Goal: Task Accomplishment & Management: Complete application form

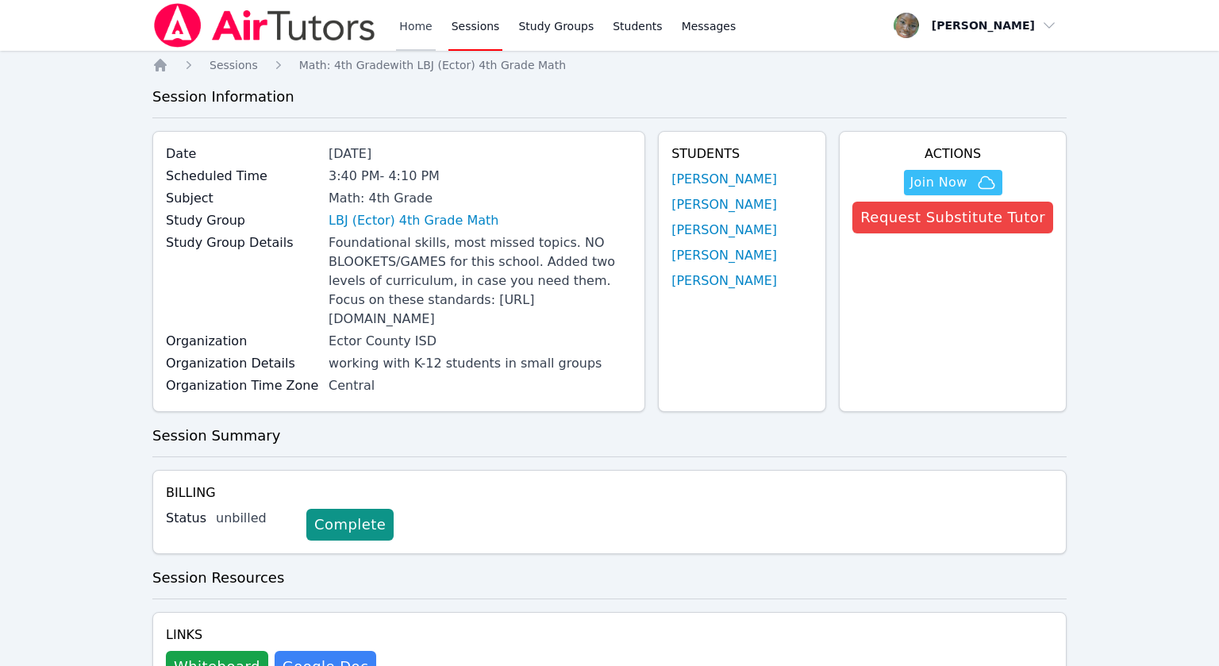
click at [407, 23] on link "Home" at bounding box center [415, 25] width 39 height 51
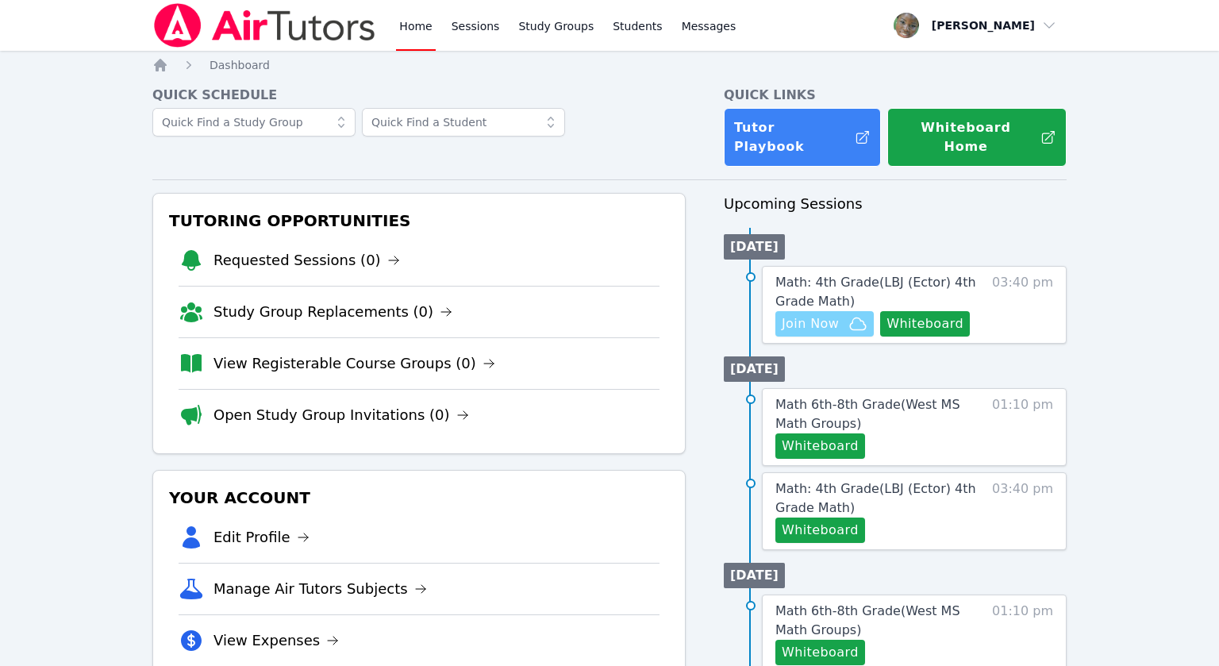
click at [810, 314] on span "Join Now" at bounding box center [810, 323] width 57 height 19
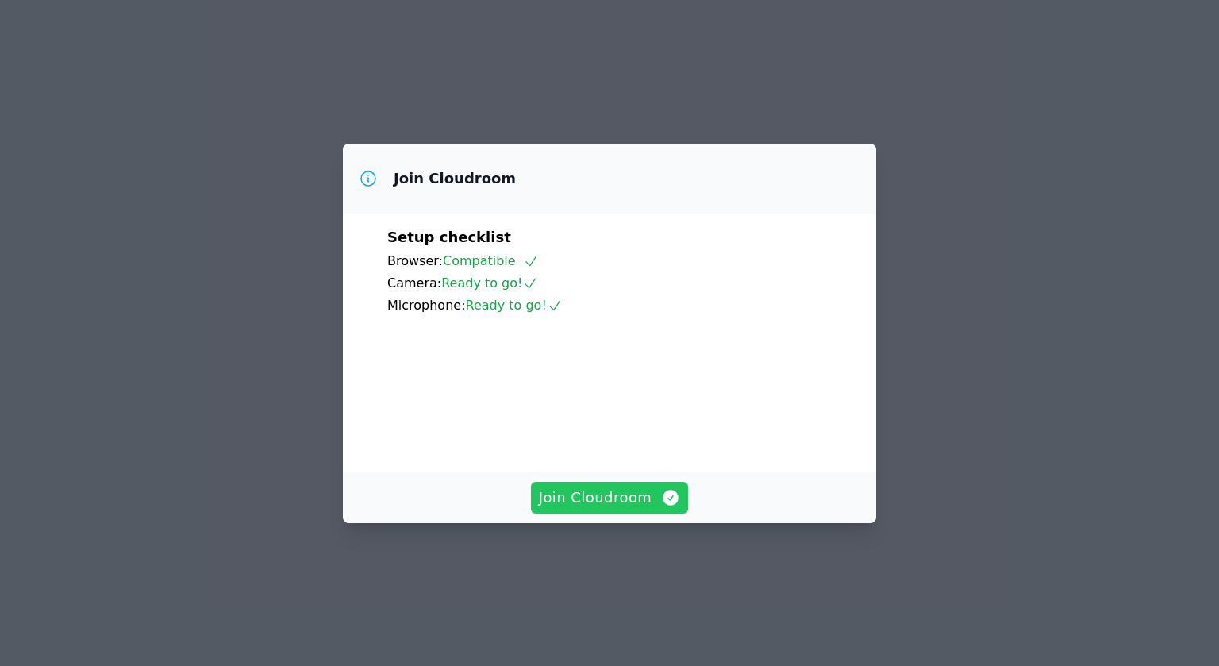
click at [580, 509] on span "Join Cloudroom" at bounding box center [610, 498] width 142 height 22
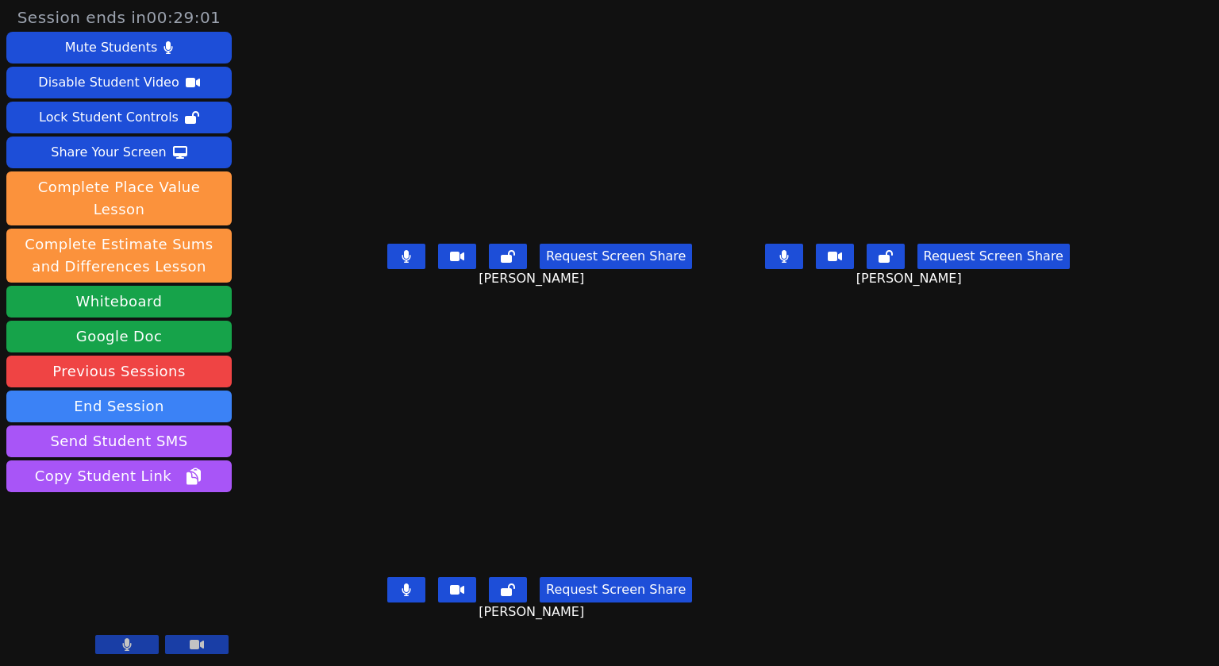
click at [387, 269] on button at bounding box center [406, 256] width 38 height 25
click at [803, 269] on button at bounding box center [784, 256] width 38 height 25
click at [402, 596] on icon at bounding box center [407, 589] width 10 height 13
click at [789, 263] on icon at bounding box center [784, 256] width 10 height 13
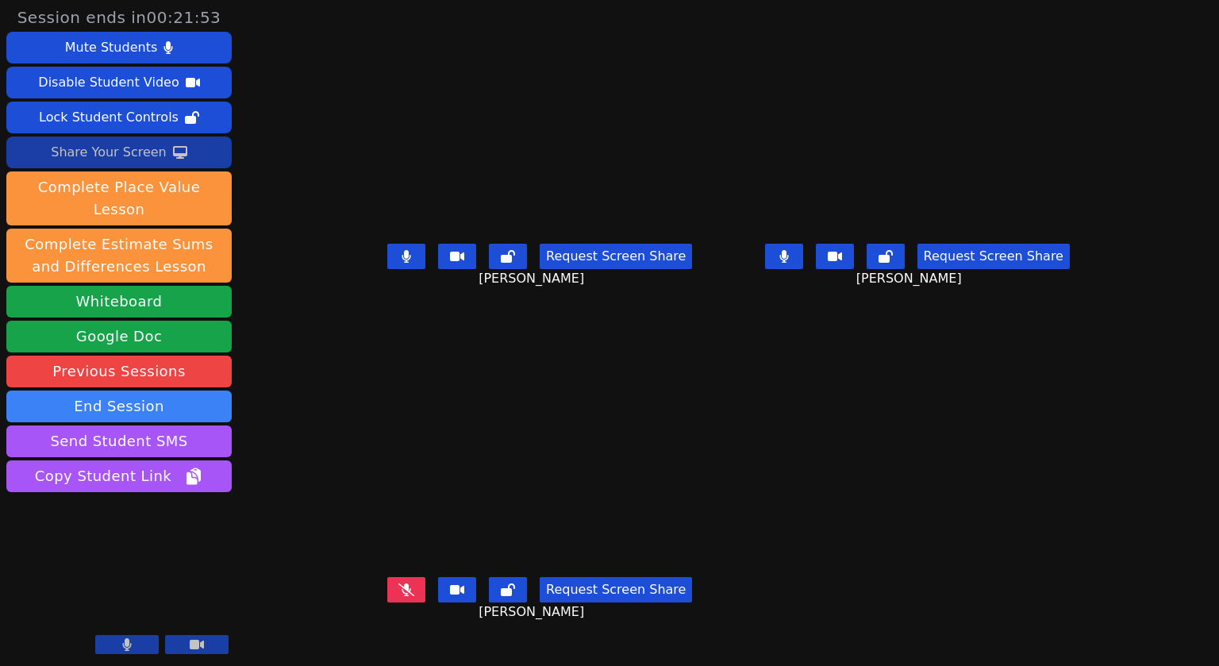
click at [114, 155] on div "Share Your Screen" at bounding box center [109, 152] width 116 height 25
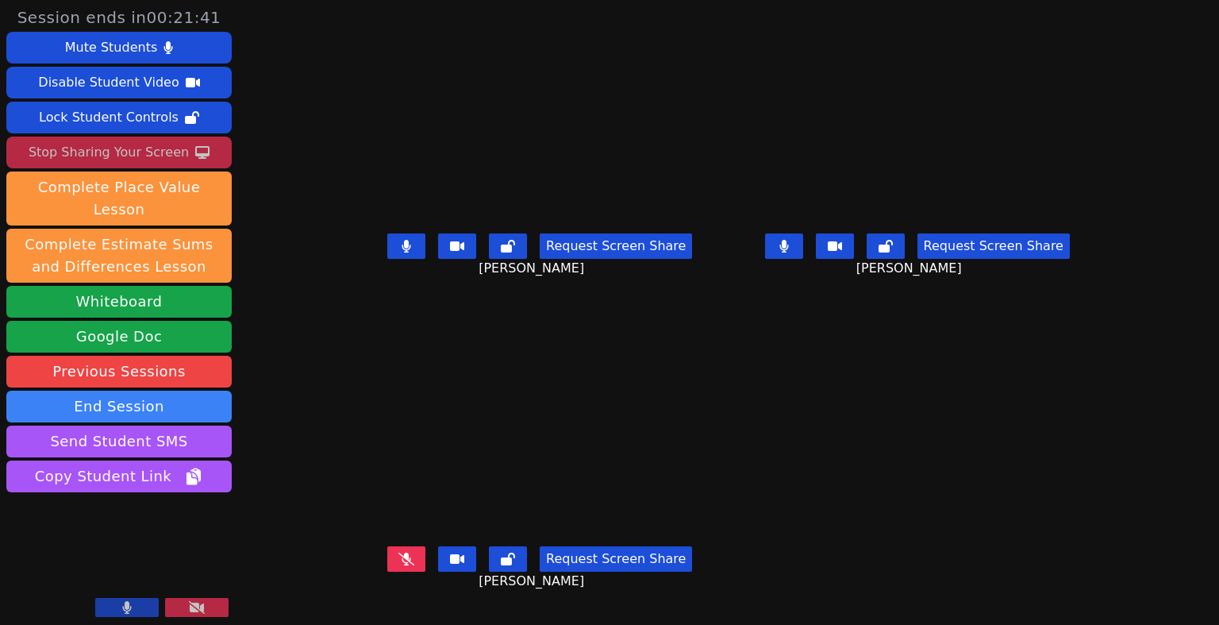
click at [130, 602] on icon at bounding box center [127, 607] width 9 height 13
click at [138, 606] on button at bounding box center [126, 607] width 63 height 19
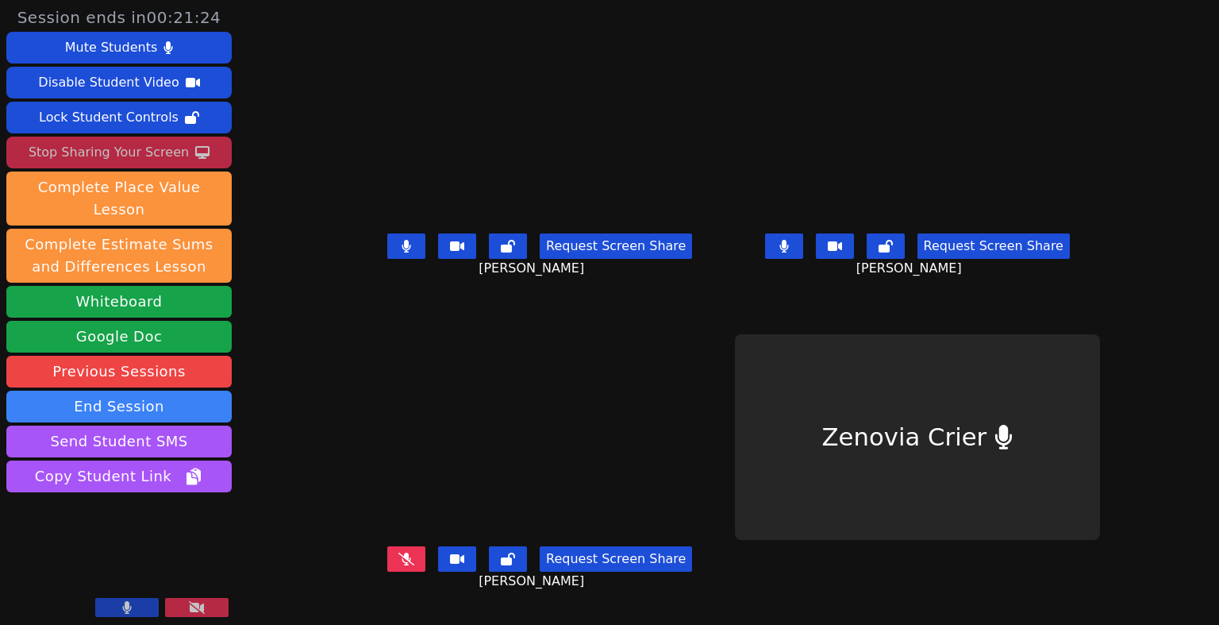
click at [95, 147] on div "Stop Sharing Your Screen" at bounding box center [109, 152] width 160 height 25
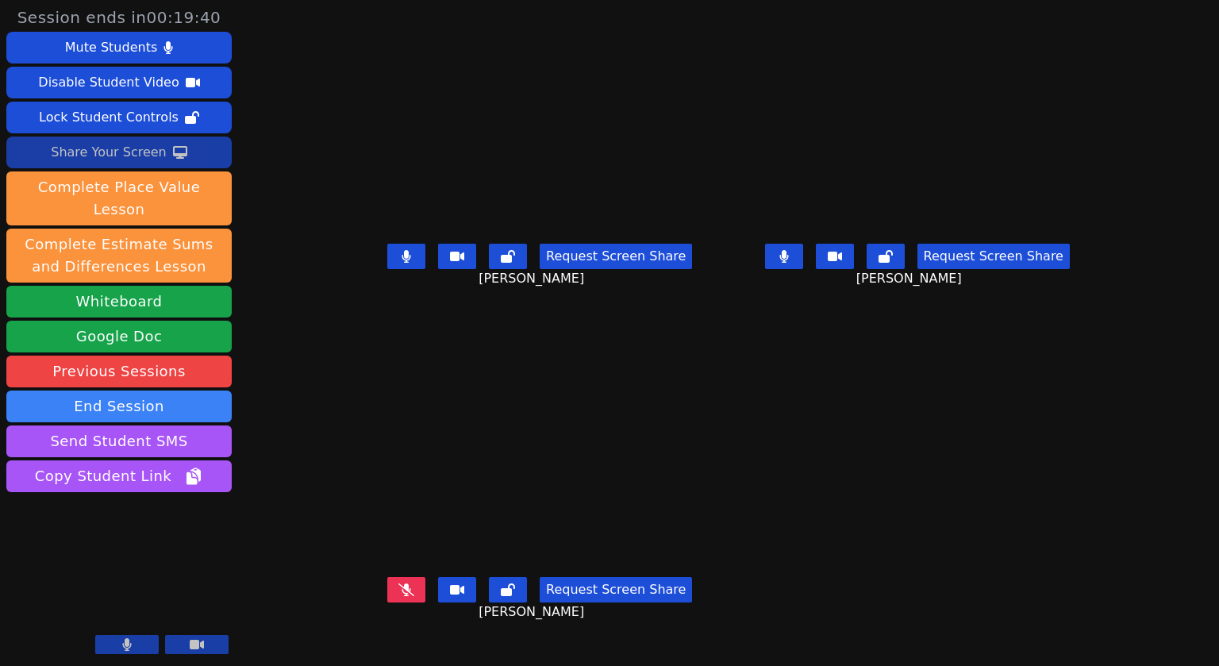
click at [108, 643] on button at bounding box center [126, 644] width 63 height 19
click at [135, 644] on button at bounding box center [126, 644] width 63 height 19
click at [803, 269] on button at bounding box center [784, 256] width 38 height 25
click at [402, 263] on icon at bounding box center [407, 256] width 10 height 13
click at [803, 269] on button at bounding box center [784, 256] width 38 height 25
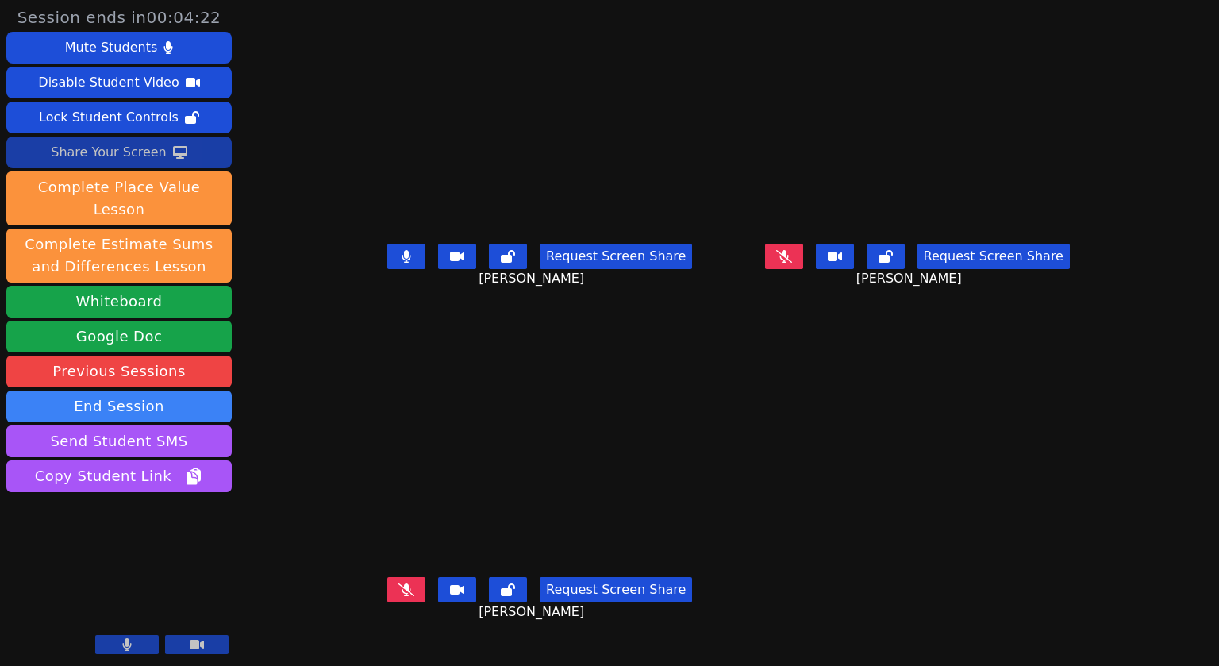
click at [387, 269] on button at bounding box center [406, 256] width 38 height 25
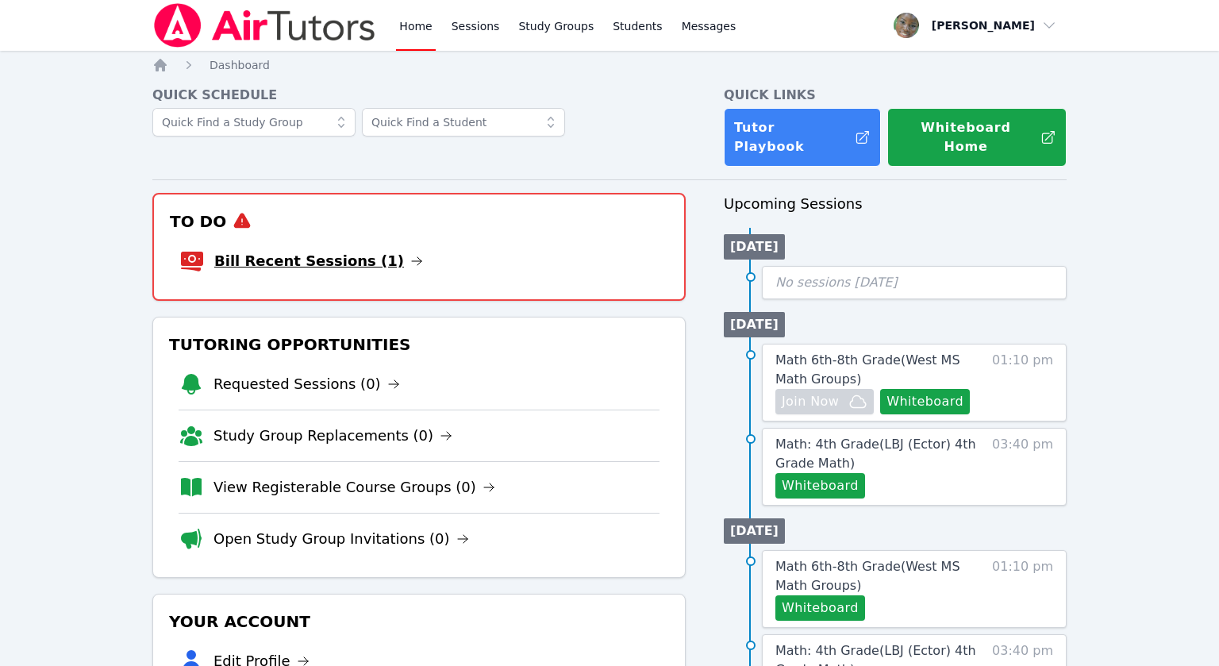
click at [313, 252] on link "Bill Recent Sessions (1)" at bounding box center [318, 261] width 209 height 22
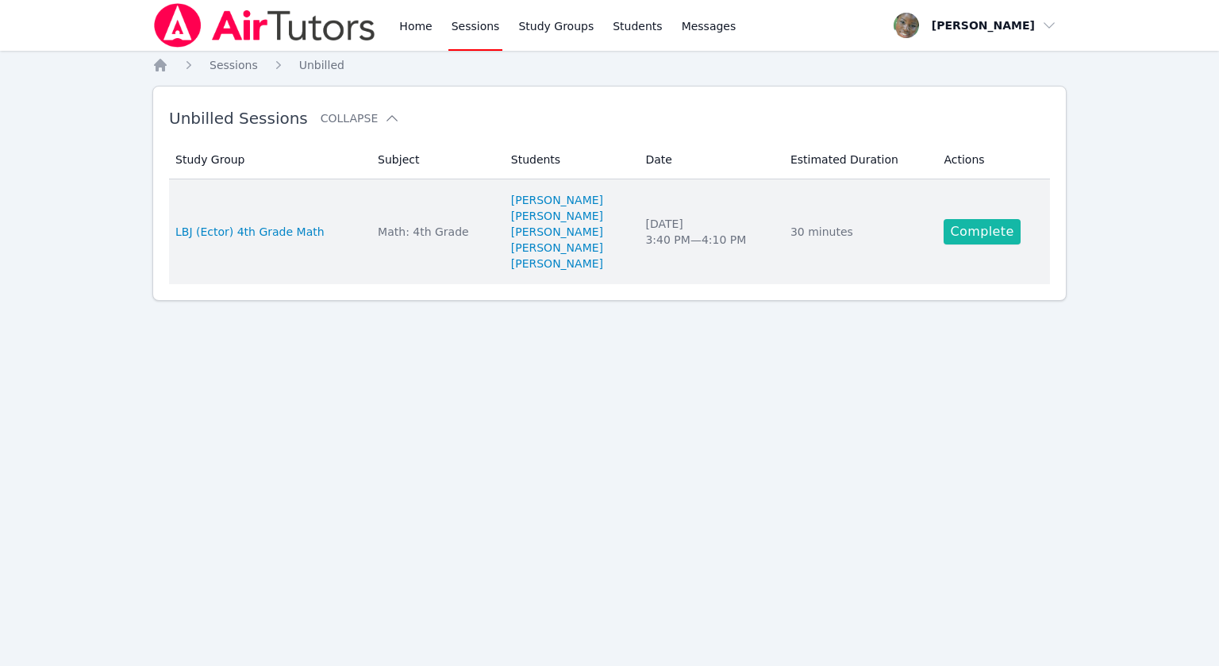
click at [966, 241] on link "Complete" at bounding box center [982, 231] width 76 height 25
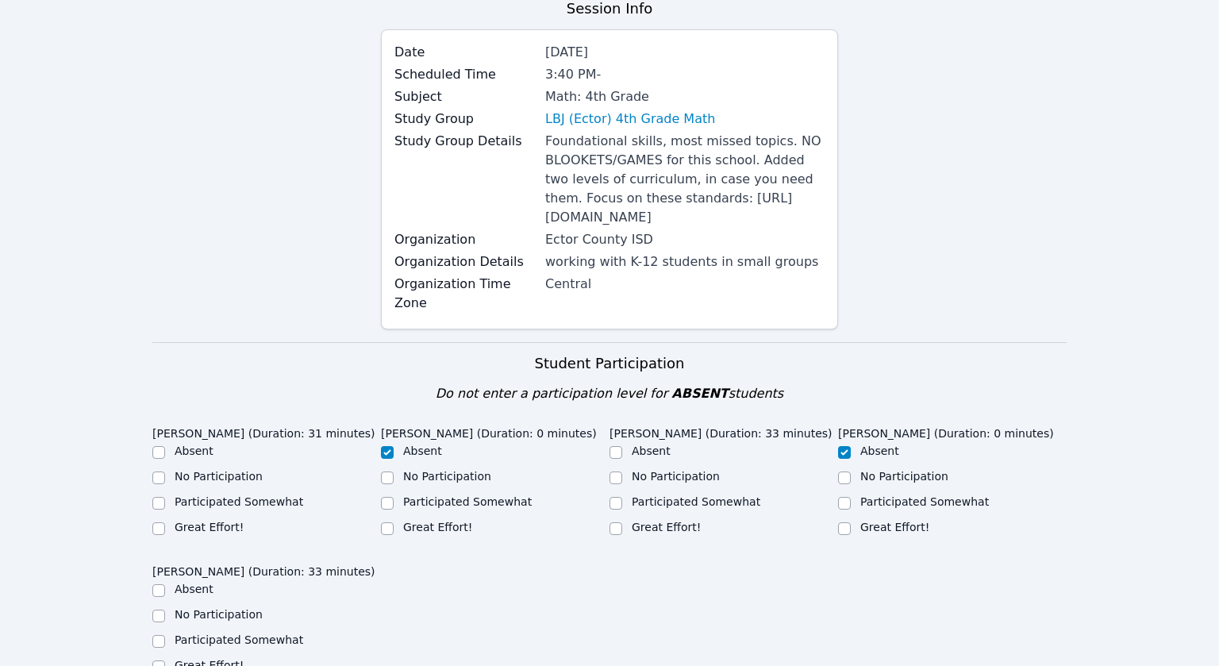
scroll to position [196, 0]
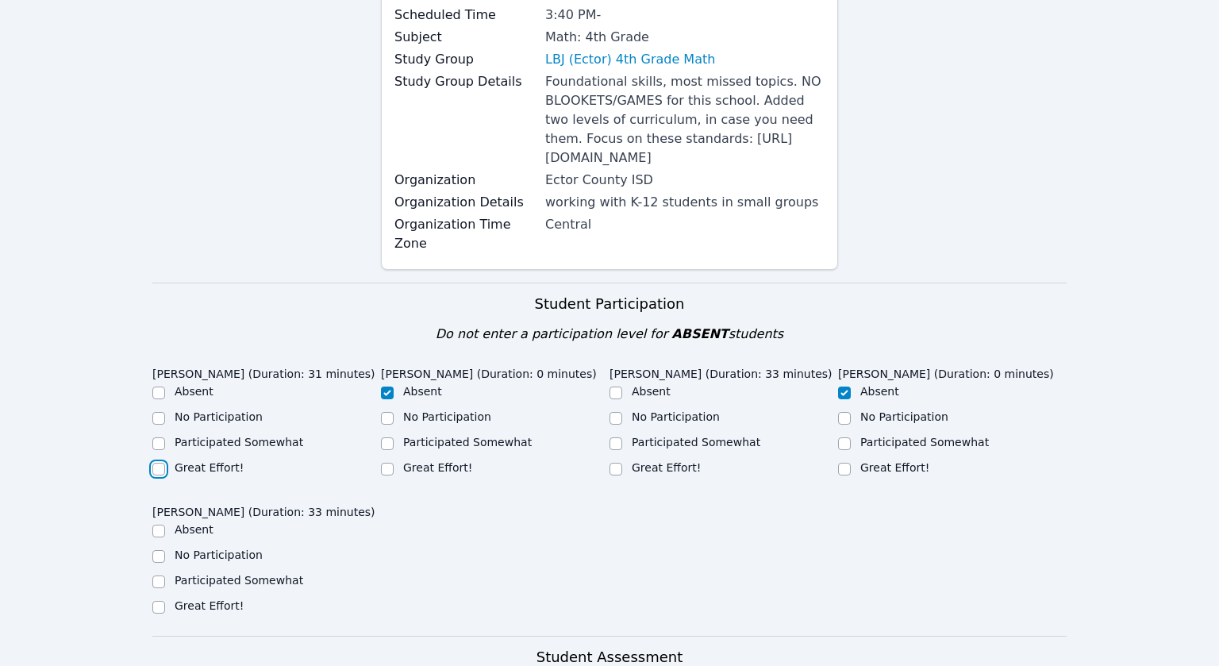
click at [164, 472] on input "Great Effort!" at bounding box center [158, 469] width 13 height 13
checkbox input "true"
click at [618, 471] on input "Great Effort!" at bounding box center [616, 469] width 13 height 13
checkbox input "true"
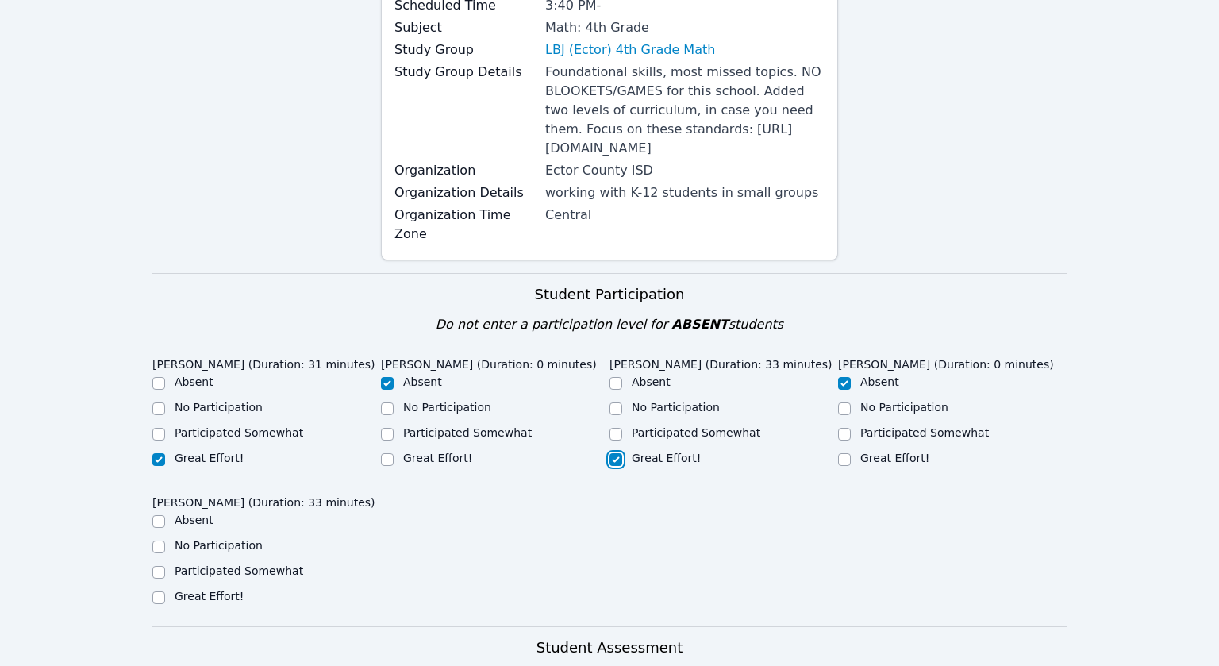
scroll to position [286, 0]
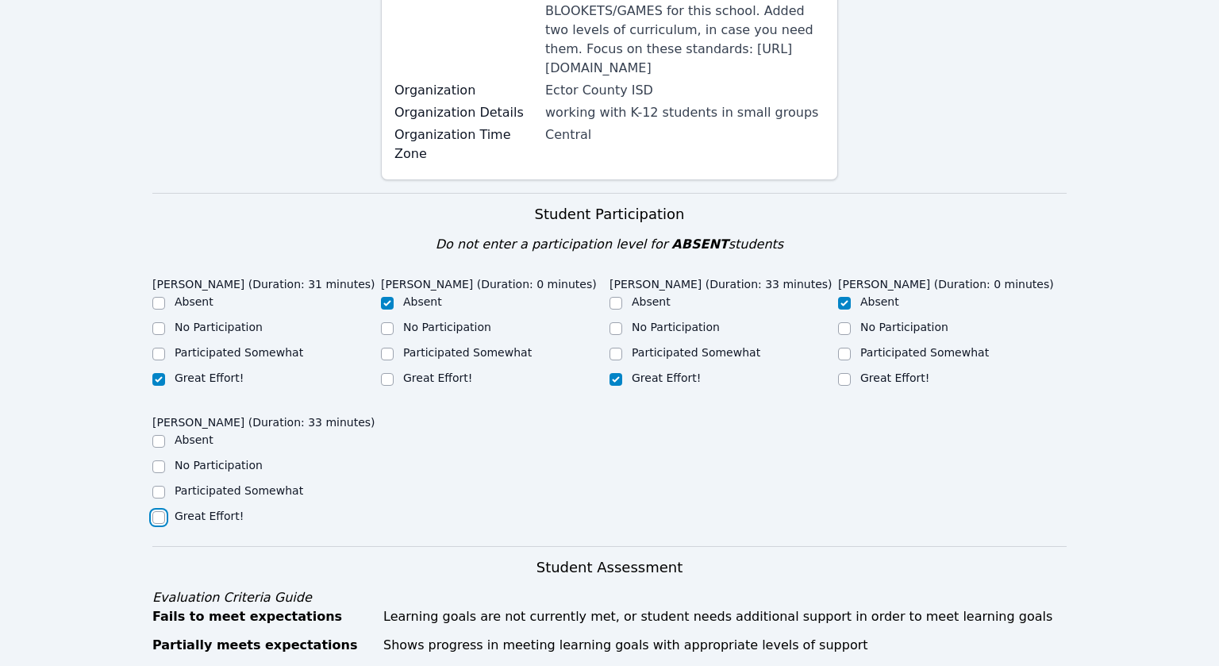
drag, startPoint x: 155, startPoint y: 515, endPoint x: 175, endPoint y: 510, distance: 20.4
click at [156, 515] on input "Great Effort!" at bounding box center [158, 517] width 13 height 13
checkbox input "true"
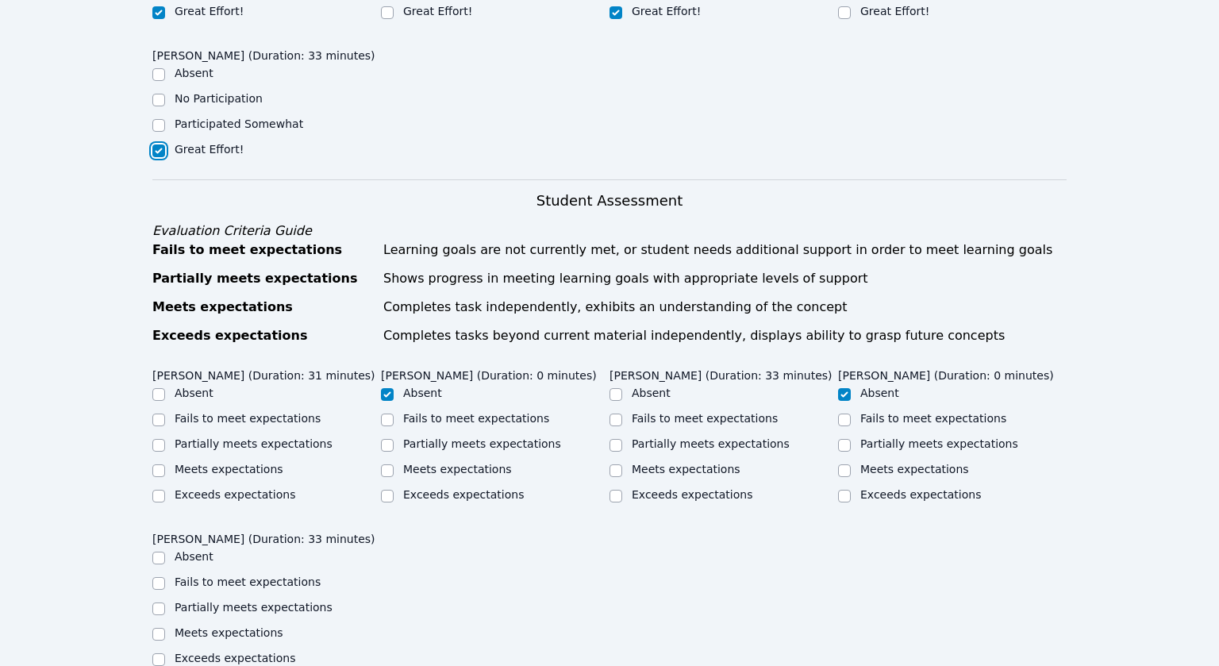
scroll to position [682, 0]
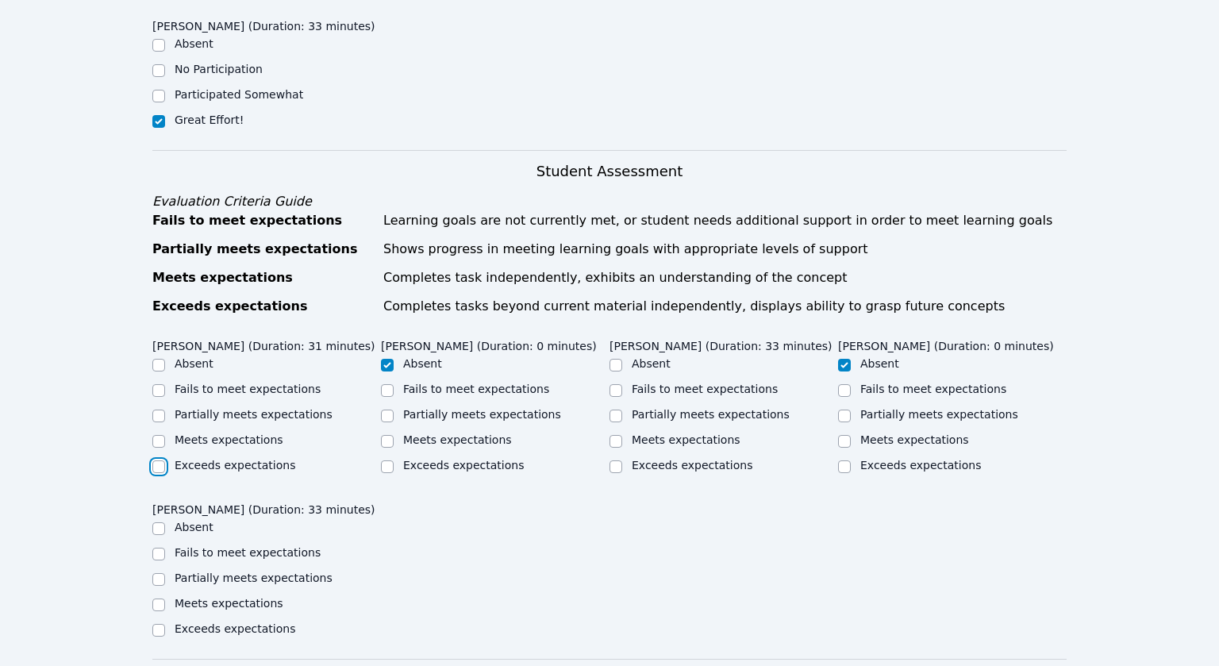
click at [158, 469] on input "Exceeds expectations" at bounding box center [158, 466] width 13 height 13
checkbox input "true"
click at [616, 467] on input "Exceeds expectations" at bounding box center [616, 466] width 13 height 13
checkbox input "true"
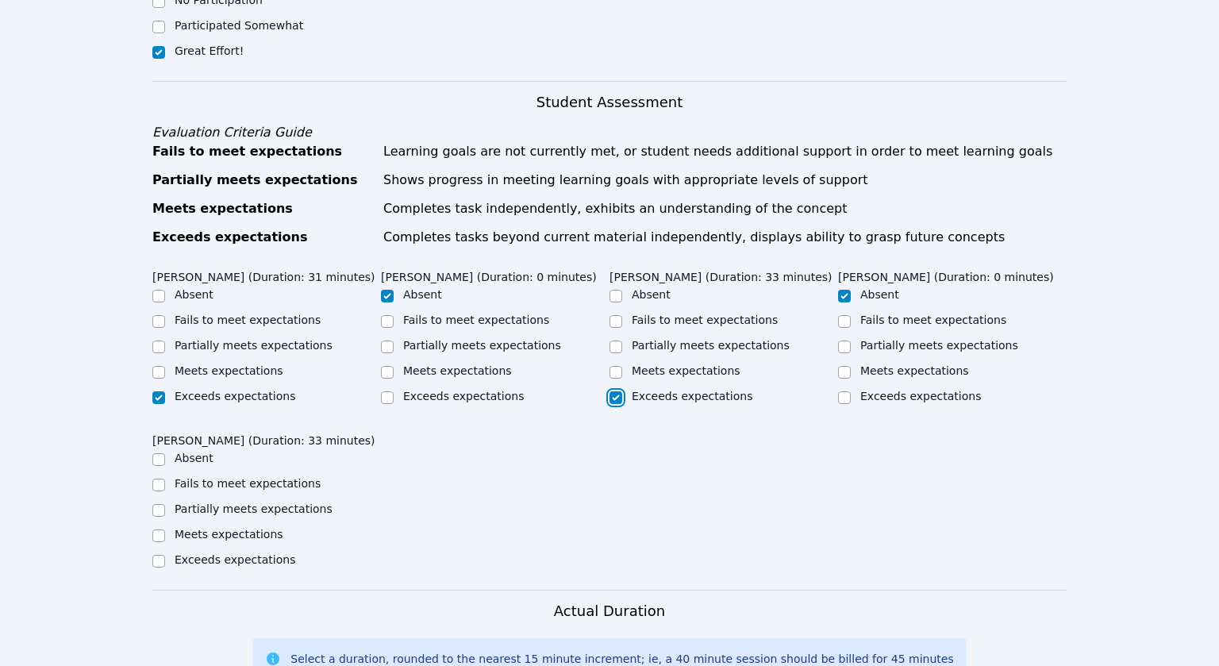
scroll to position [797, 0]
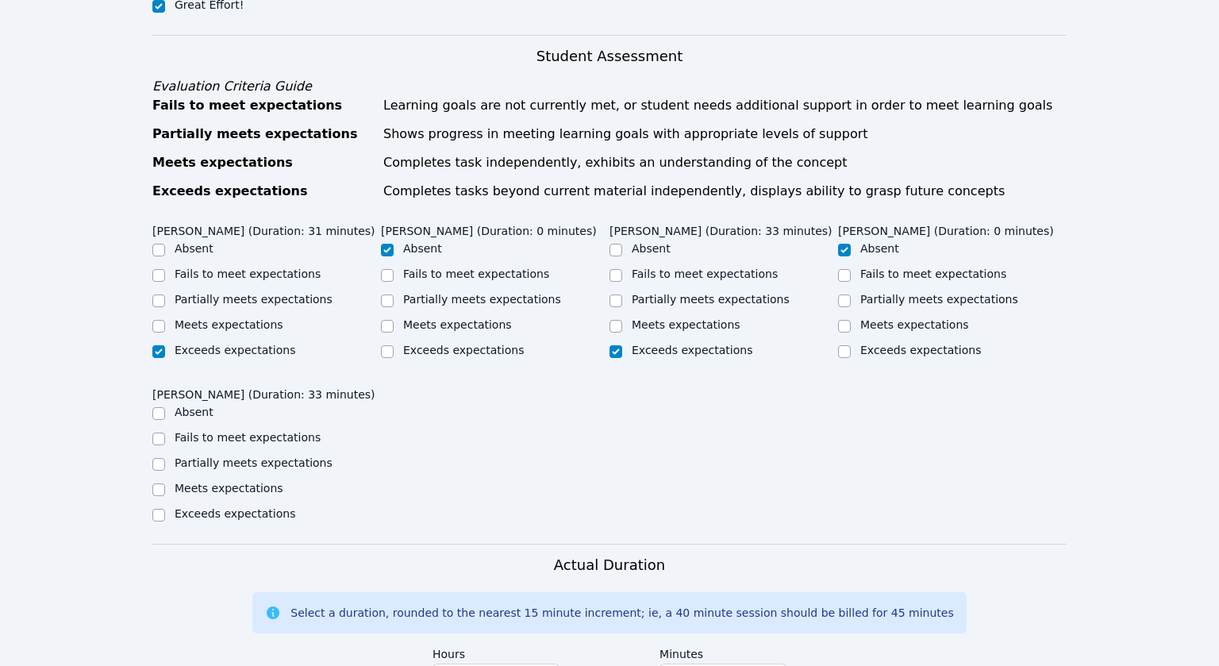
click at [167, 509] on div "Exceeds expectations" at bounding box center [266, 515] width 229 height 19
click at [166, 514] on div "Exceeds expectations" at bounding box center [266, 515] width 229 height 19
click at [160, 513] on input "Exceeds expectations" at bounding box center [158, 515] width 13 height 13
checkbox input "true"
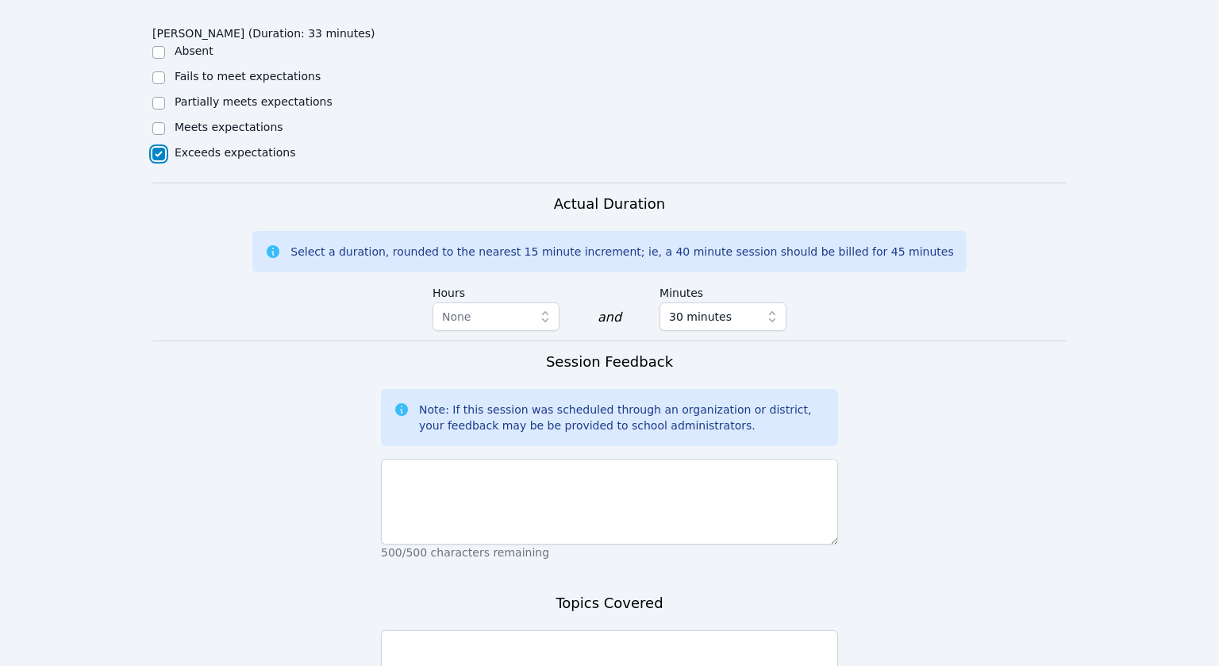
scroll to position [1161, 0]
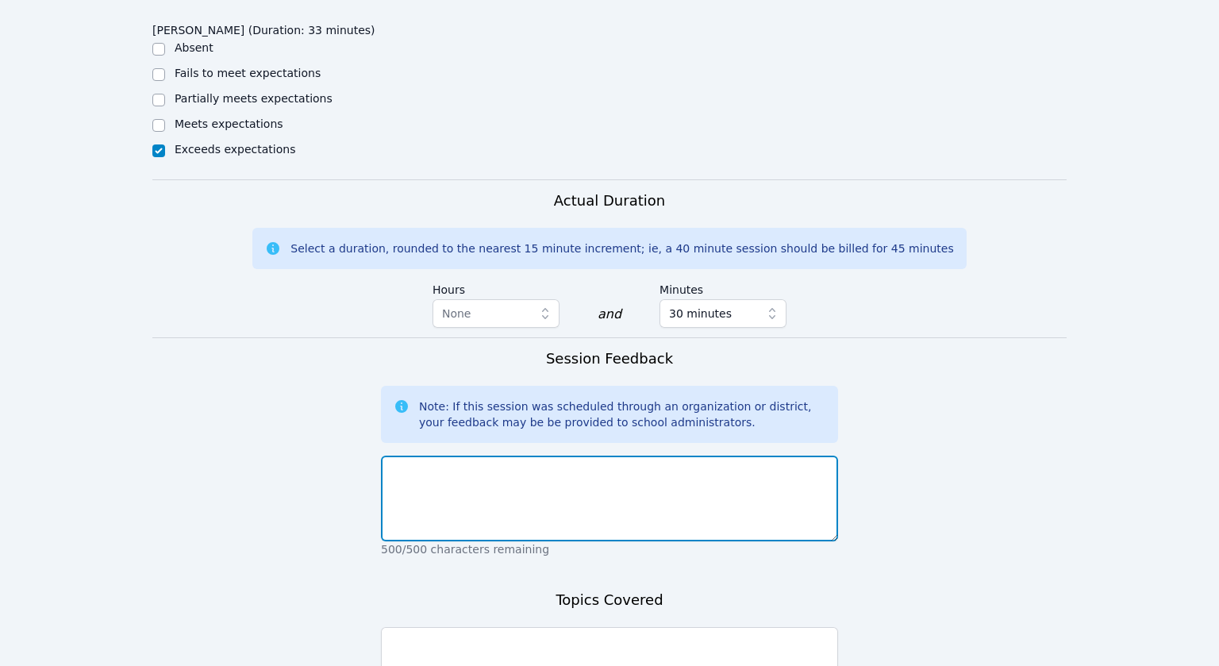
click at [454, 498] on textarea at bounding box center [609, 499] width 457 height 86
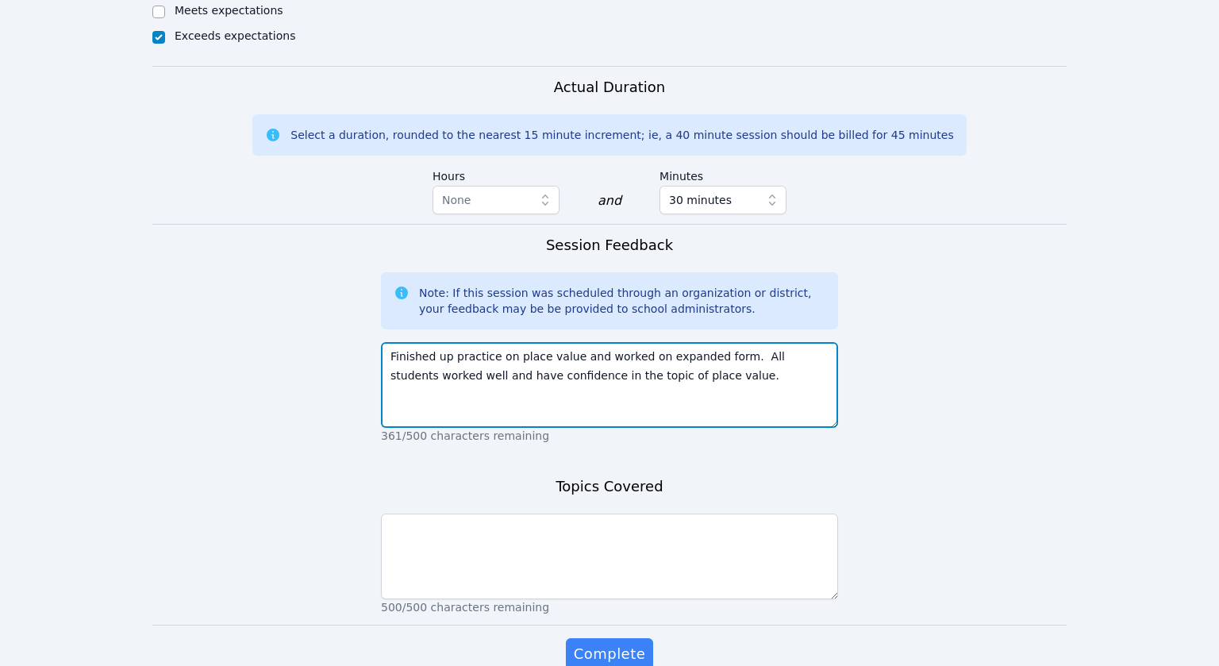
scroll to position [1279, 0]
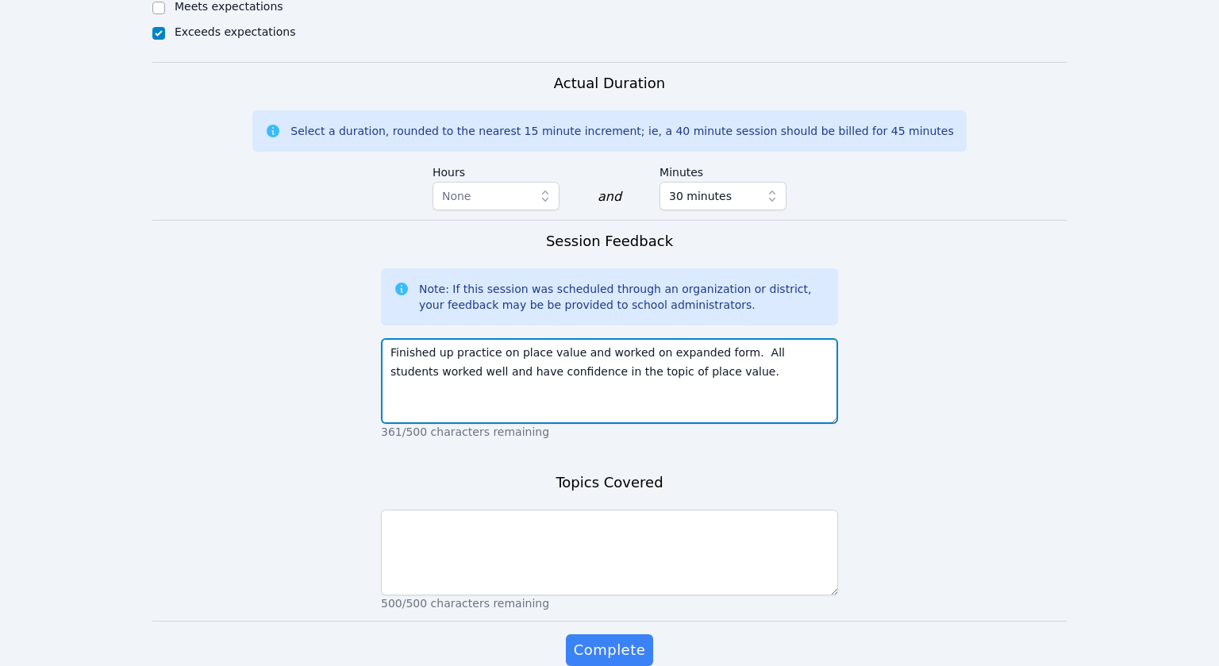
type textarea "Finished up practice on place value and worked on expanded form. All students w…"
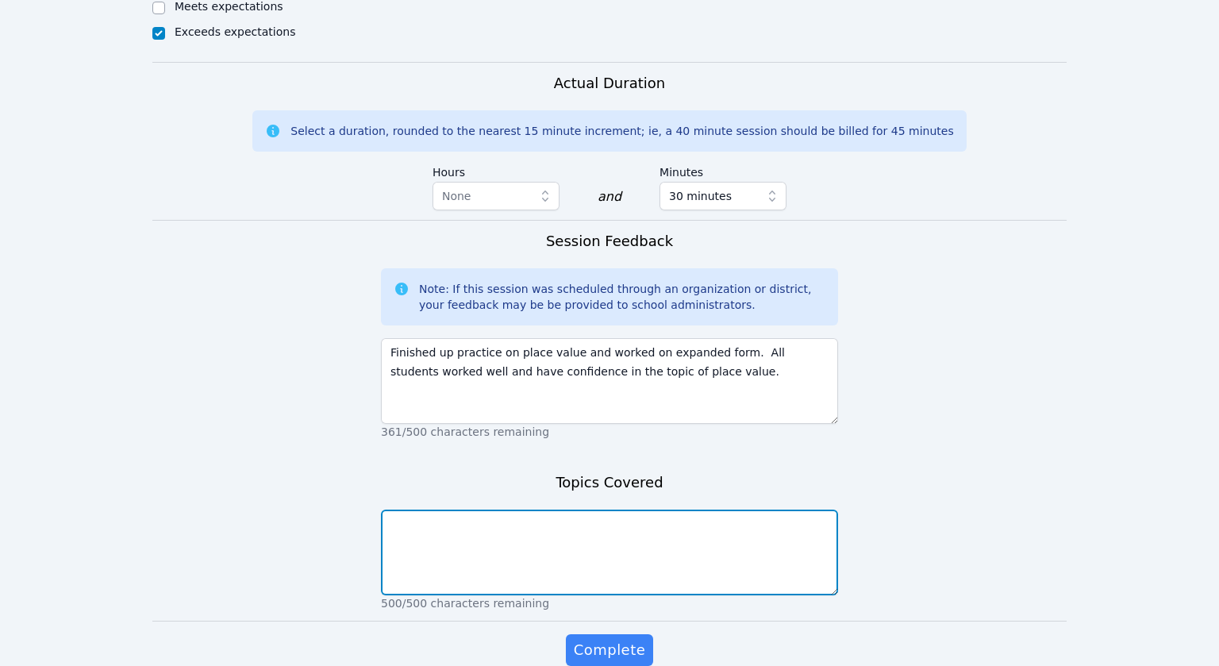
click at [448, 532] on textarea at bounding box center [609, 553] width 457 height 86
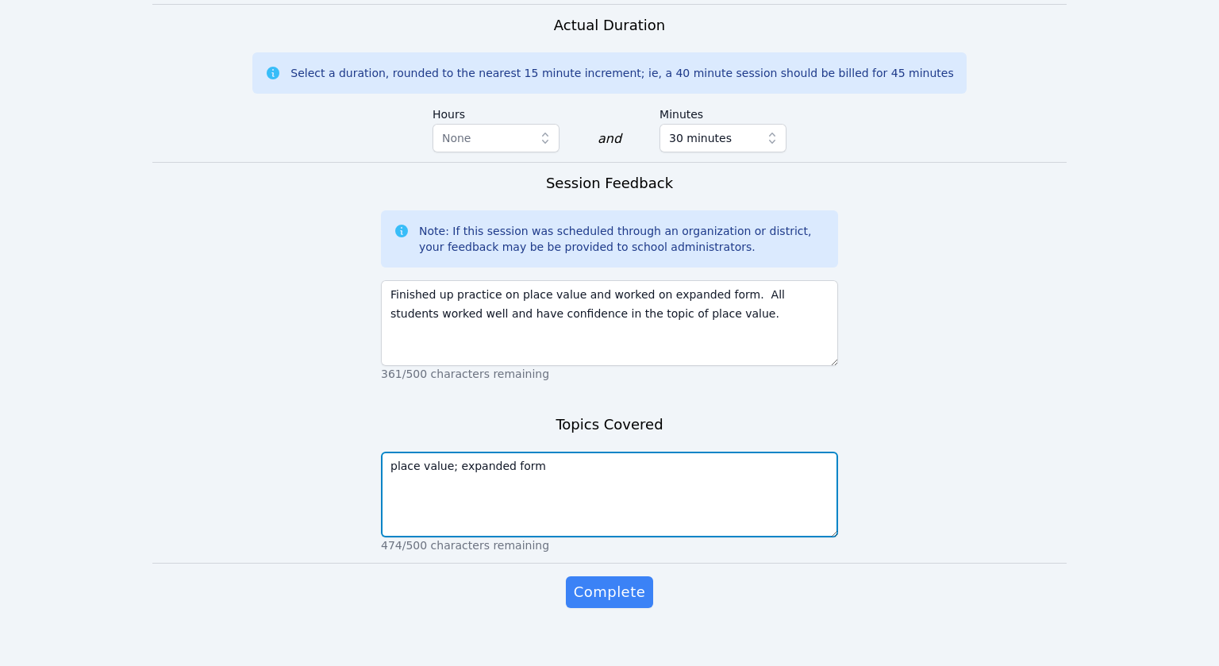
scroll to position [1353, 0]
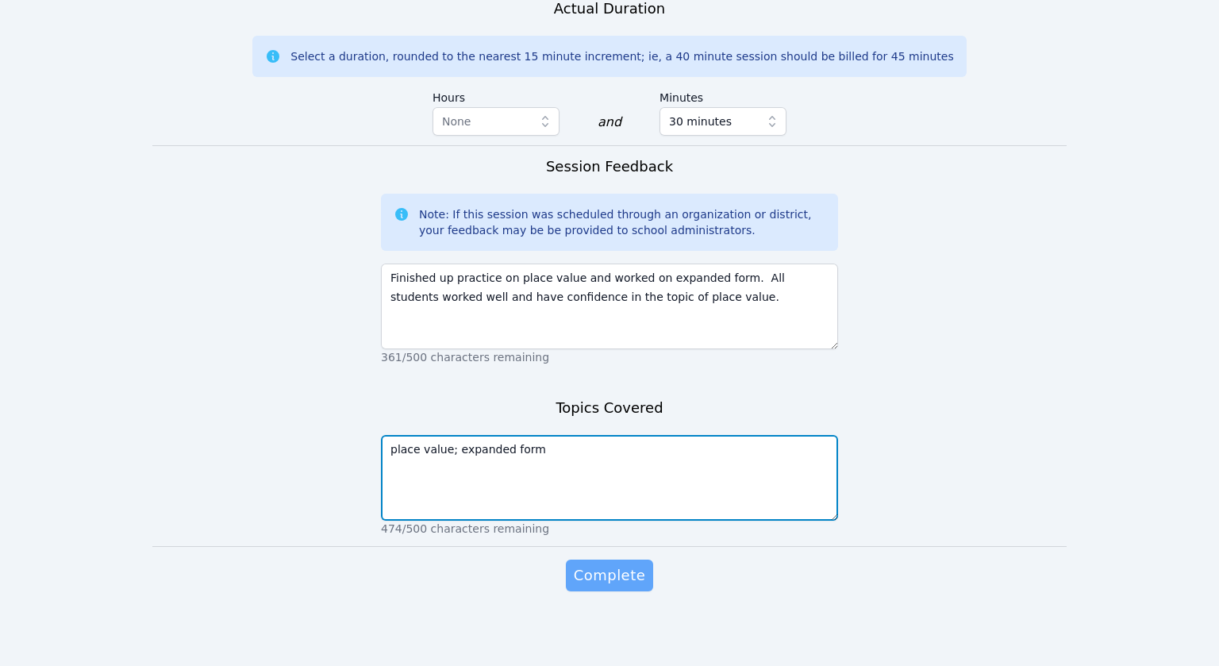
type textarea "place value; expanded form"
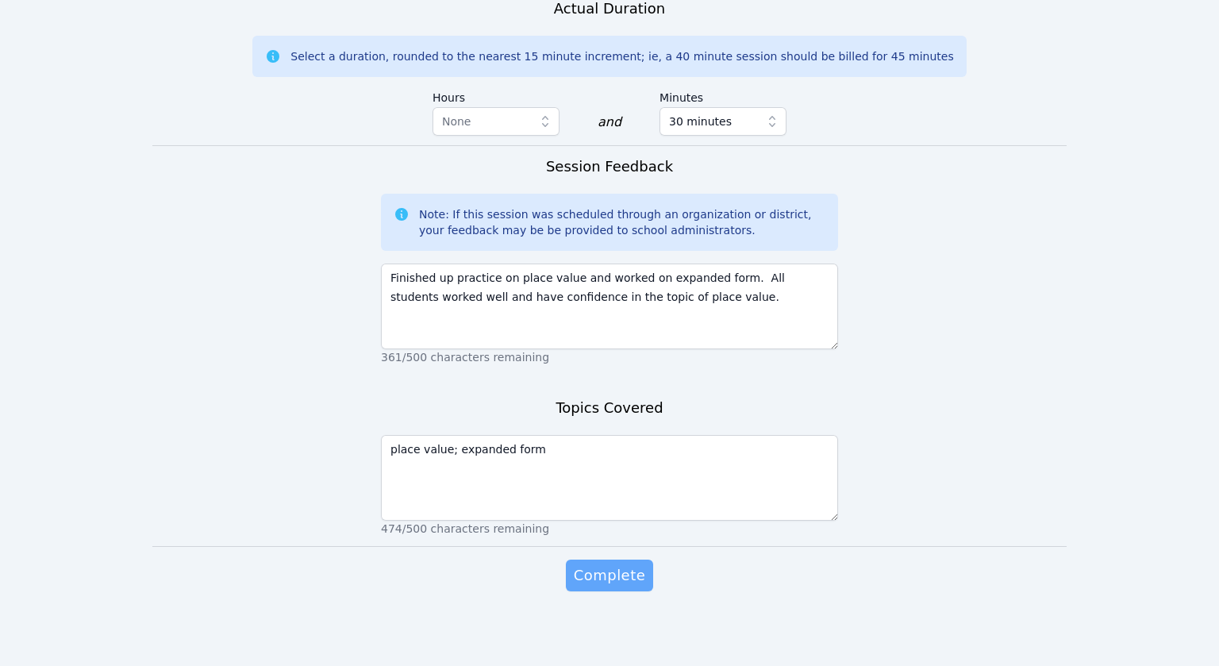
click at [622, 576] on span "Complete" at bounding box center [609, 575] width 71 height 22
